Goal: Contribute content: Add original content to the website for others to see

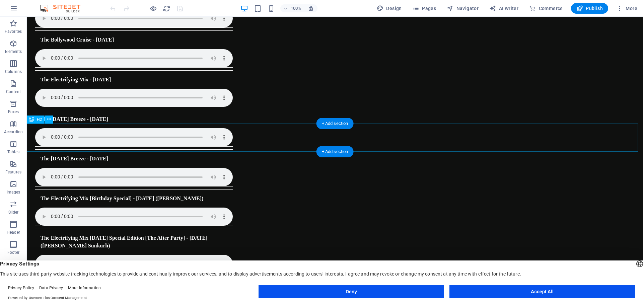
scroll to position [536, 0]
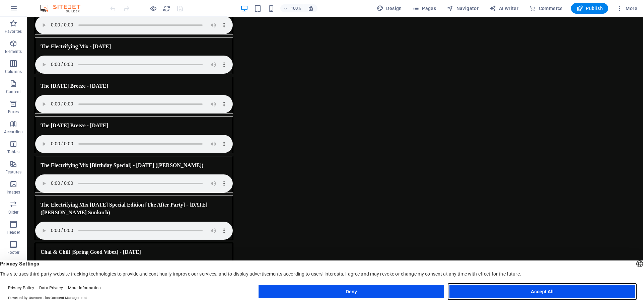
click at [550, 291] on button "Accept All" at bounding box center [542, 291] width 186 height 13
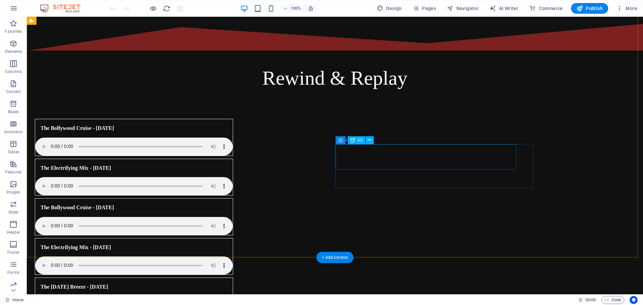
scroll to position [301, 0]
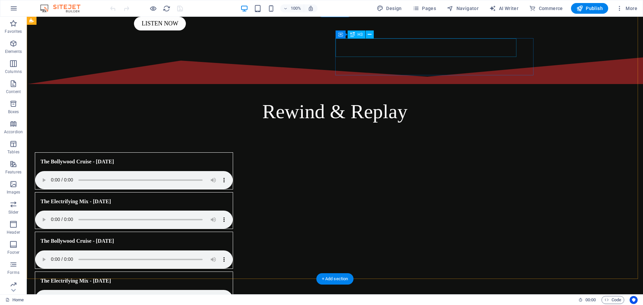
click at [216, 193] on div "The Electrifying Mix - [DATE]" at bounding box center [125, 202] width 181 height 18
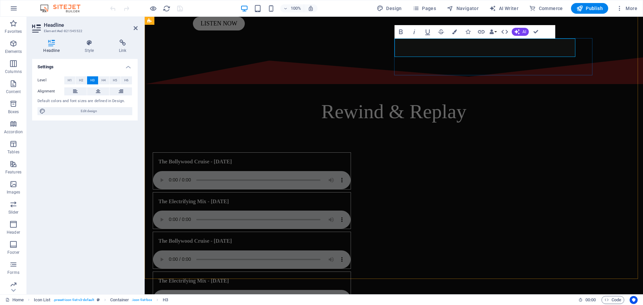
click at [229, 198] on h3 "The Electrifying Mix - [DATE]" at bounding box center [193, 201] width 70 height 7
drag, startPoint x: 454, startPoint y: 49, endPoint x: 469, endPoint y: 79, distance: 34.5
click at [229, 198] on h3 "The Electrifying Mix - [DATE]" at bounding box center [193, 201] width 70 height 7
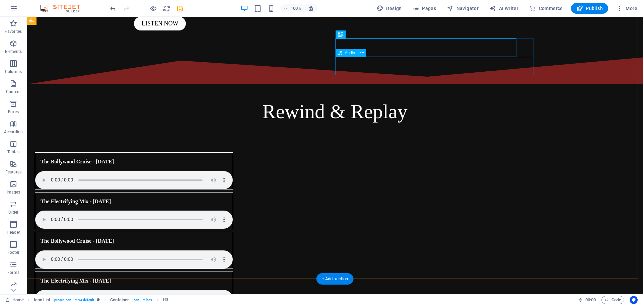
click at [233, 211] on figure at bounding box center [134, 220] width 198 height 18
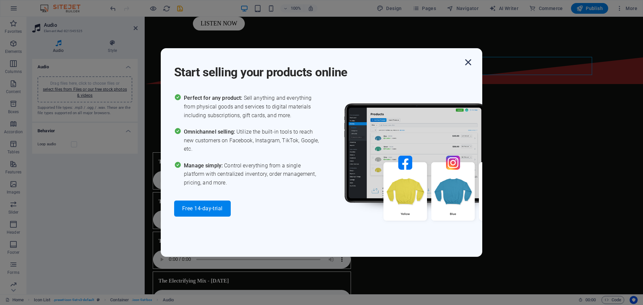
click at [469, 65] on icon "button" at bounding box center [468, 62] width 12 height 12
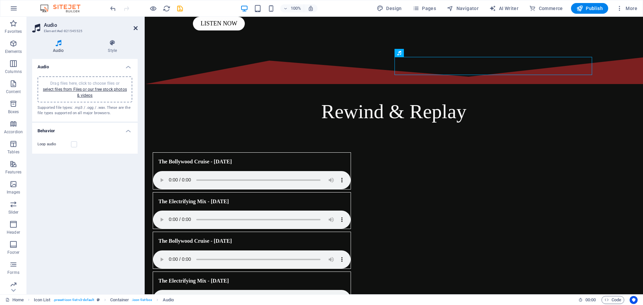
click at [136, 29] on icon at bounding box center [136, 27] width 4 height 5
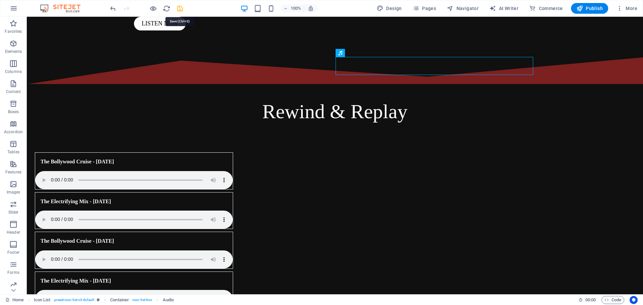
click at [181, 9] on icon "save" at bounding box center [180, 9] width 8 height 8
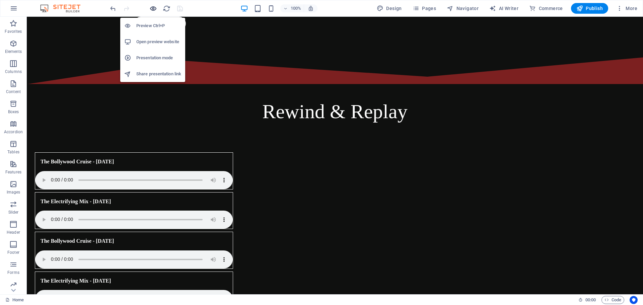
click at [153, 10] on icon "button" at bounding box center [153, 9] width 8 height 8
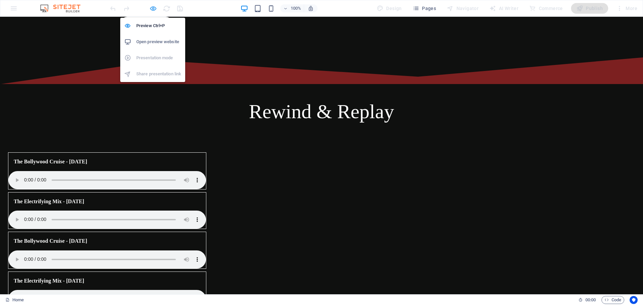
click at [150, 9] on icon "button" at bounding box center [153, 9] width 8 height 8
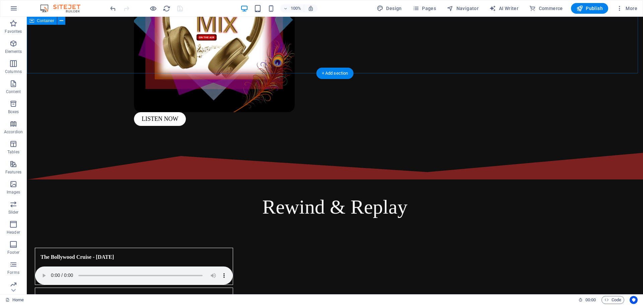
scroll to position [167, 0]
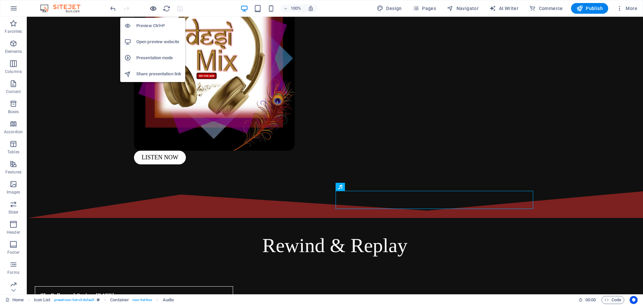
click at [151, 9] on icon "button" at bounding box center [153, 9] width 8 height 8
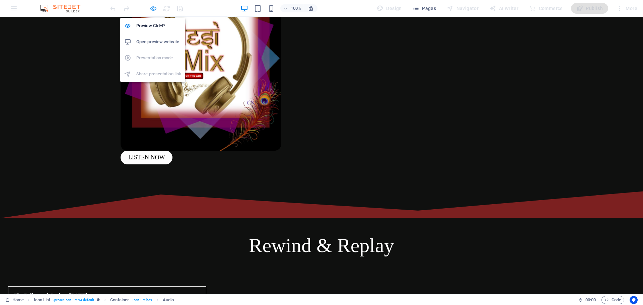
click at [152, 8] on icon "button" at bounding box center [153, 9] width 8 height 8
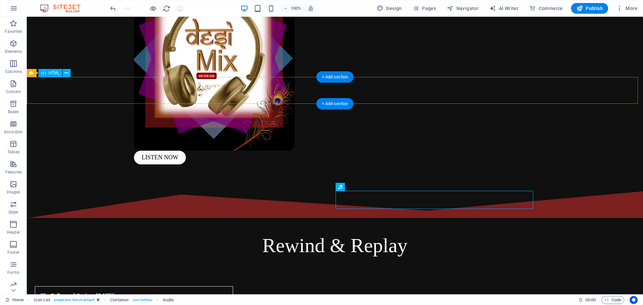
click at [512, 191] on div at bounding box center [335, 204] width 616 height 27
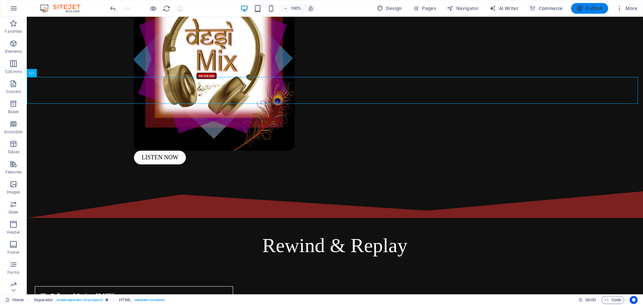
click at [581, 10] on icon "button" at bounding box center [579, 8] width 7 height 7
